Goal: Task Accomplishment & Management: Manage account settings

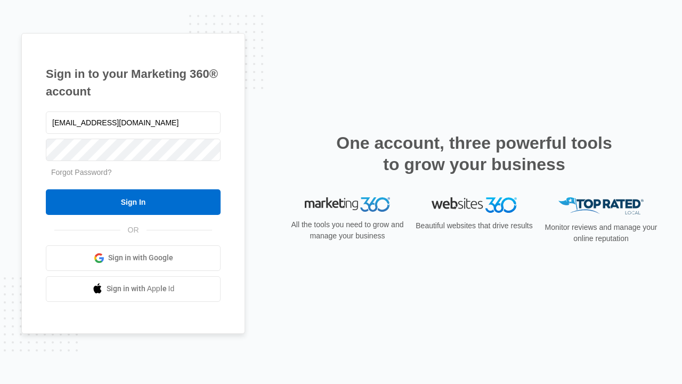
type input "dankie614@gmail.com"
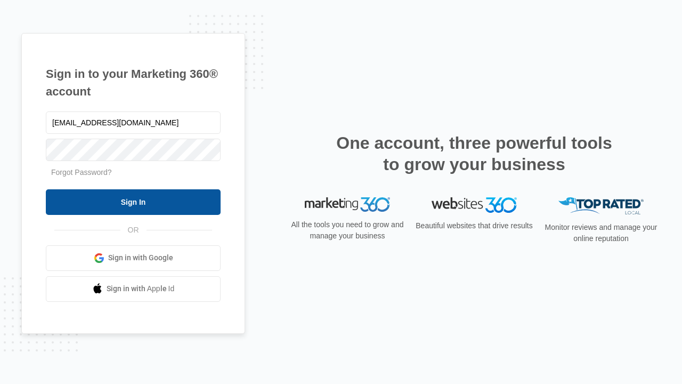
click at [133, 202] on input "Sign In" at bounding box center [133, 202] width 175 height 26
